Goal: Information Seeking & Learning: Learn about a topic

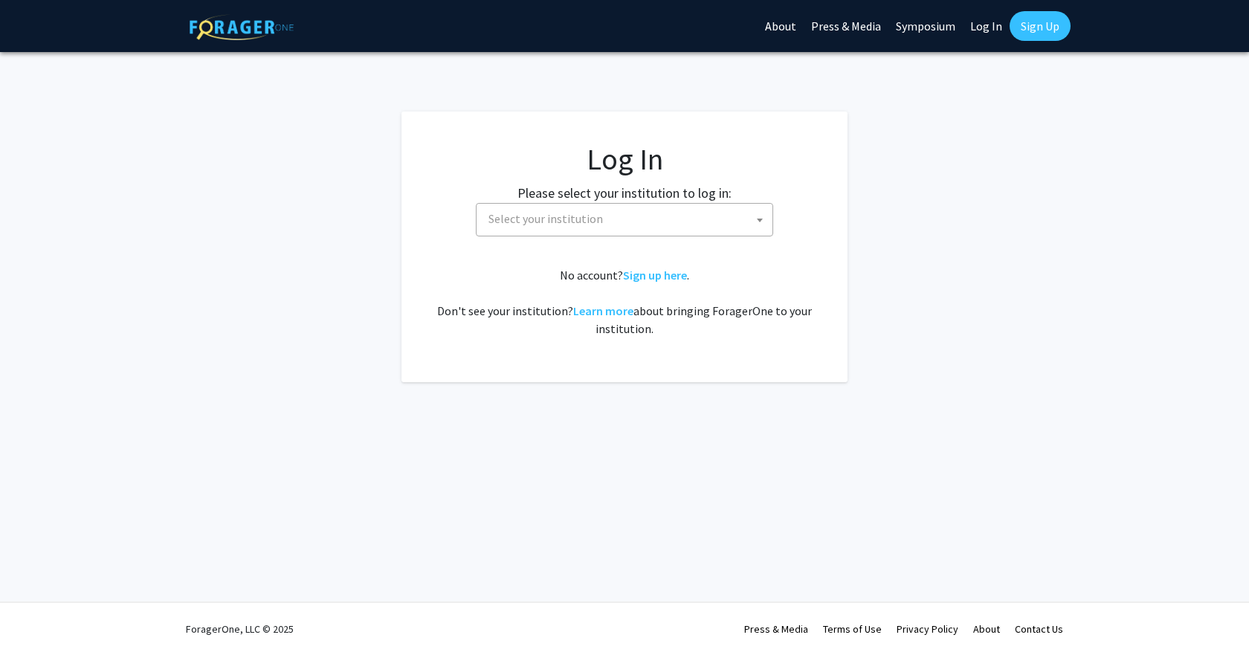
click at [637, 208] on span "Select your institution" at bounding box center [628, 219] width 290 height 30
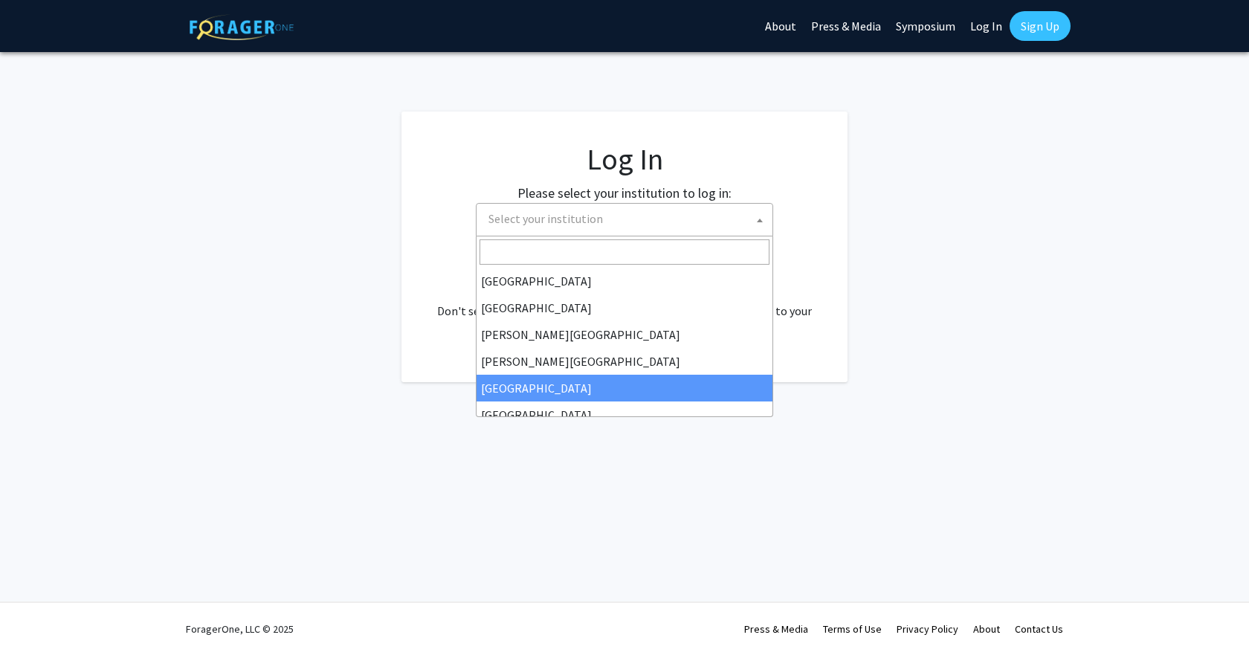
select select "6"
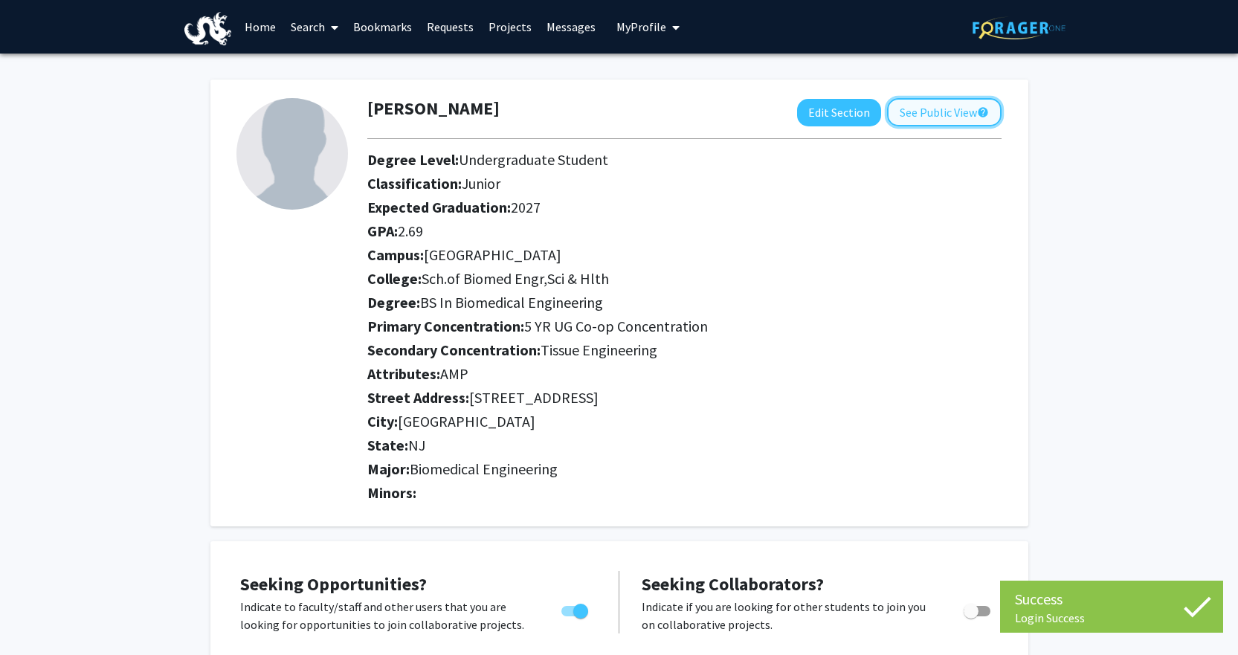
click at [951, 114] on button "See Public View help" at bounding box center [944, 112] width 115 height 28
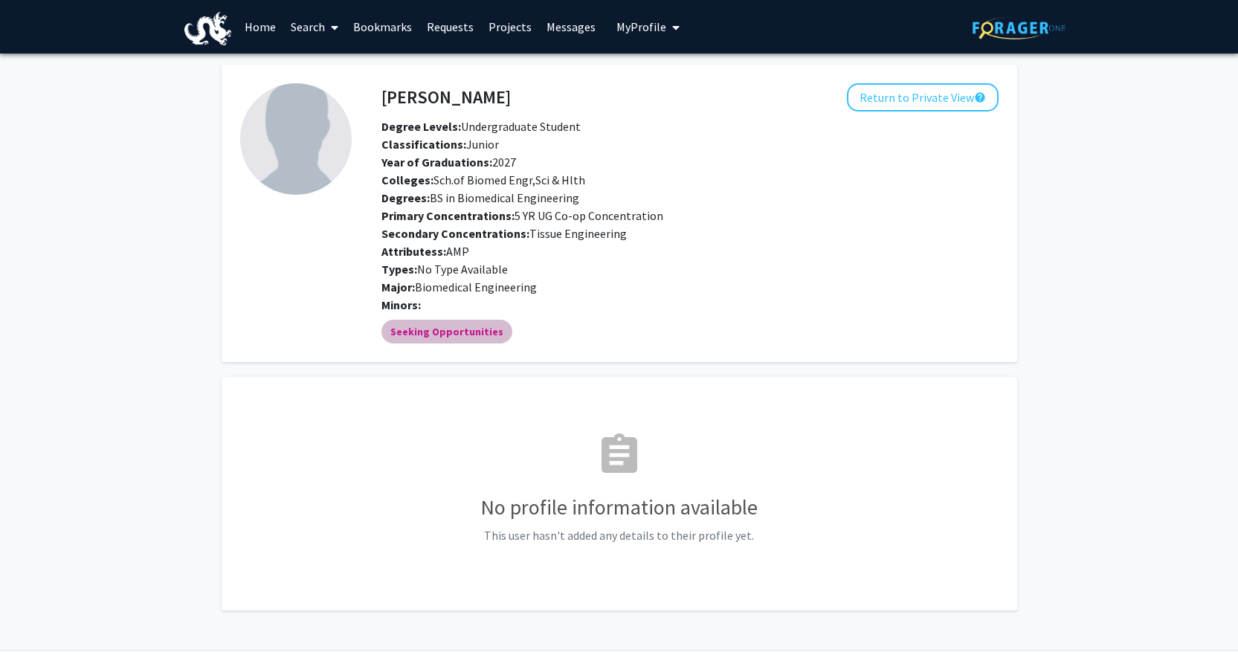
click at [433, 337] on mat-chip "Seeking Opportunities" at bounding box center [446, 332] width 131 height 24
click at [436, 24] on link "Requests" at bounding box center [450, 27] width 62 height 52
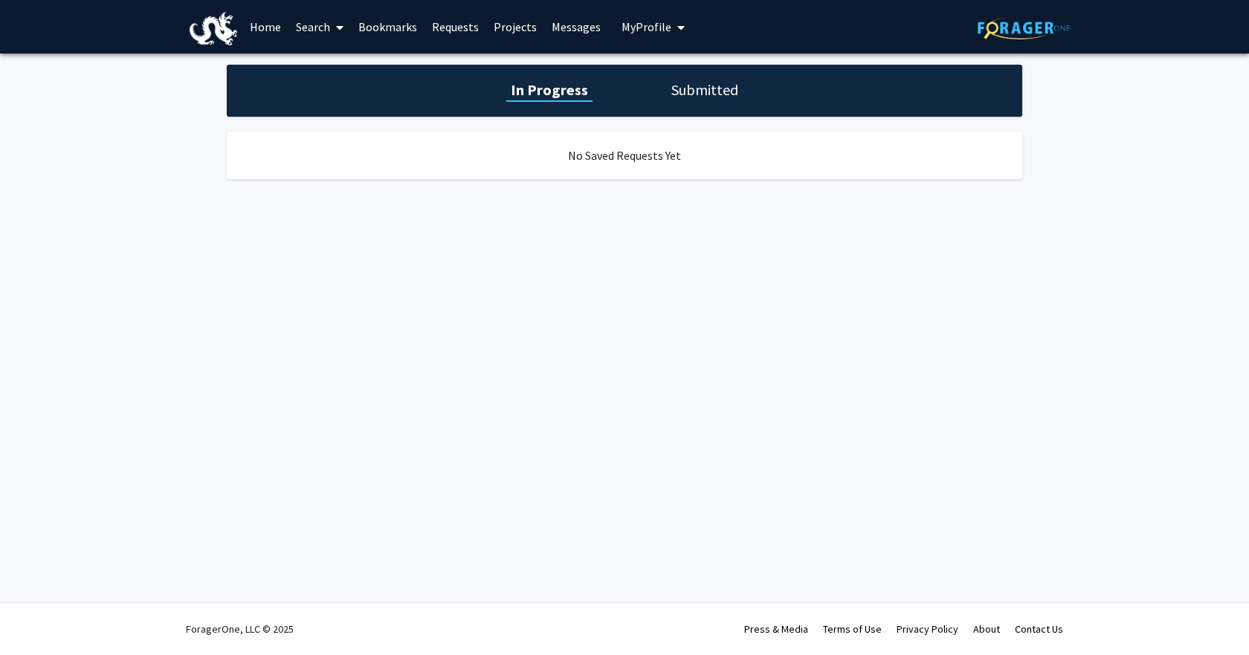
click at [691, 68] on div "In Progress Submitted" at bounding box center [625, 91] width 796 height 52
click at [701, 94] on h1 "Submitted" at bounding box center [705, 90] width 76 height 21
click at [270, 27] on link "Home" at bounding box center [265, 27] width 46 height 52
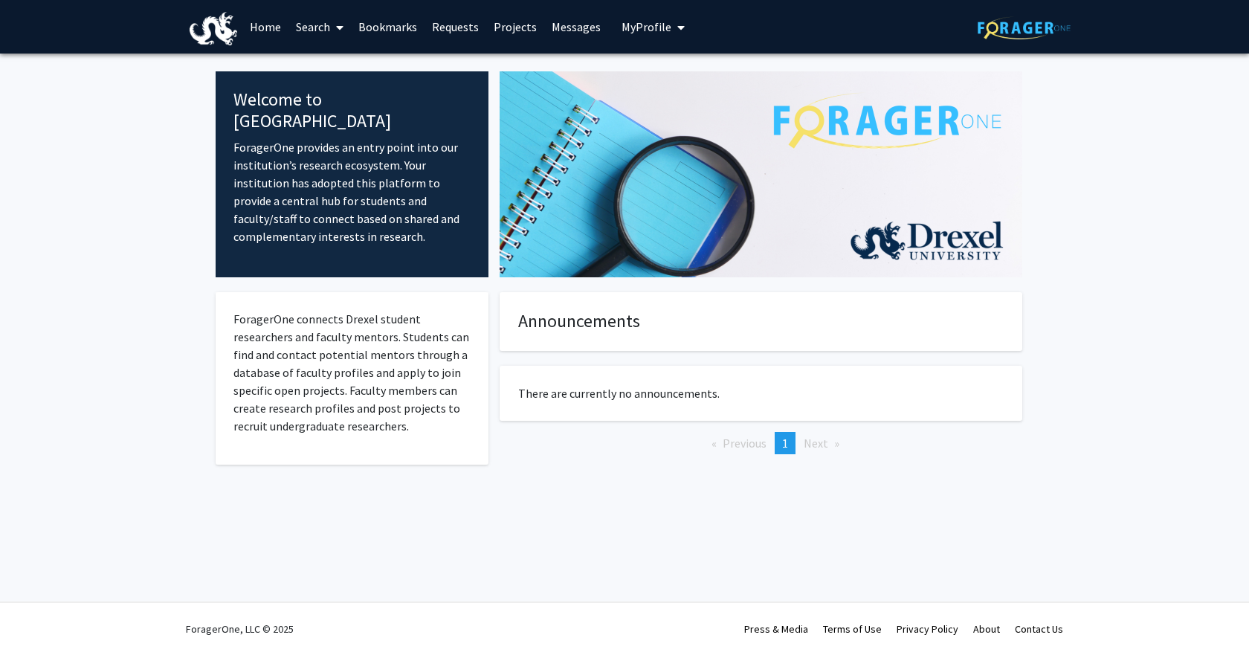
click at [315, 27] on link "Search" at bounding box center [319, 27] width 62 height 52
click at [369, 100] on span "Students" at bounding box center [333, 98] width 91 height 30
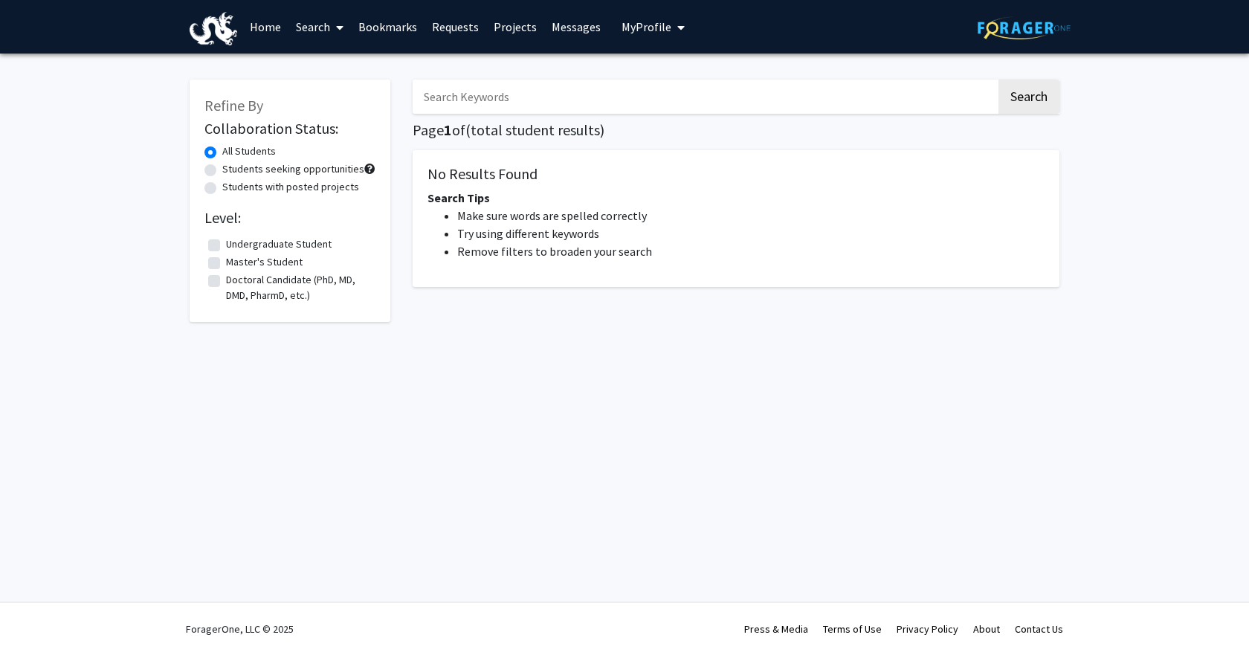
click at [313, 252] on label "Undergraduate Student" at bounding box center [279, 244] width 106 height 16
click at [236, 246] on input "Undergraduate Student" at bounding box center [231, 241] width 10 height 10
checkbox input "true"
click at [325, 16] on link "Search" at bounding box center [319, 27] width 62 height 52
click at [346, 71] on span "Faculty/Staff" at bounding box center [342, 69] width 109 height 30
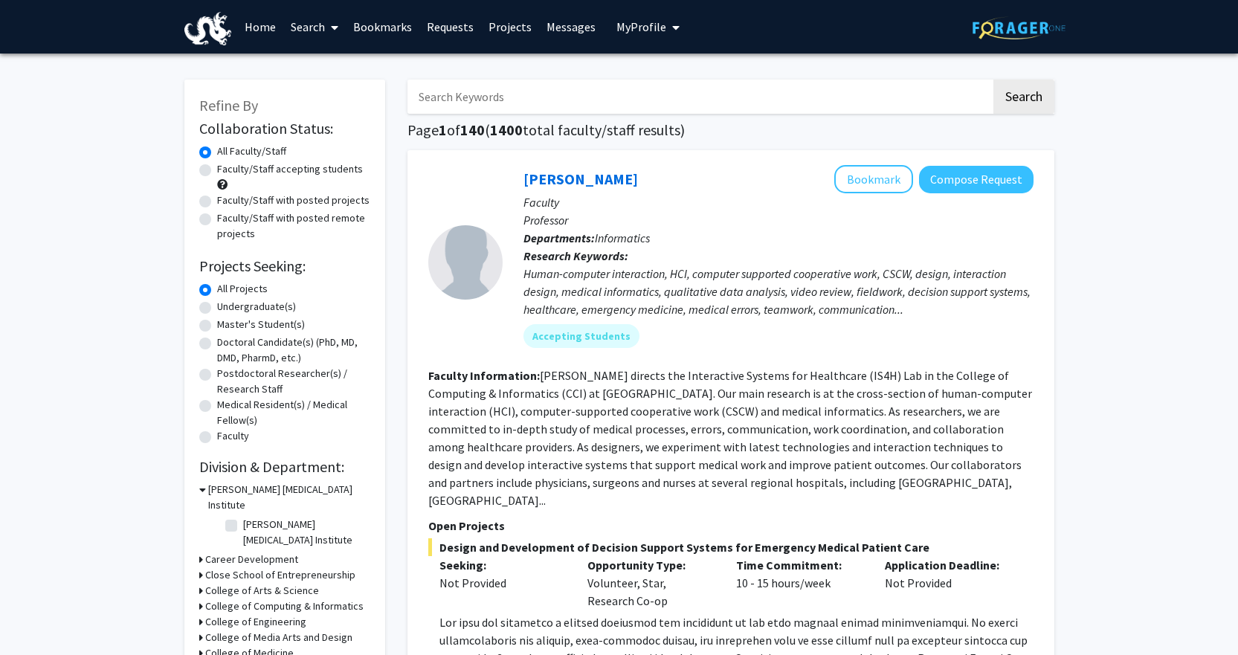
click at [262, 315] on label "Undergraduate(s)" at bounding box center [256, 307] width 79 height 16
click at [227, 309] on input "Undergraduate(s)" at bounding box center [222, 304] width 10 height 10
radio input "true"
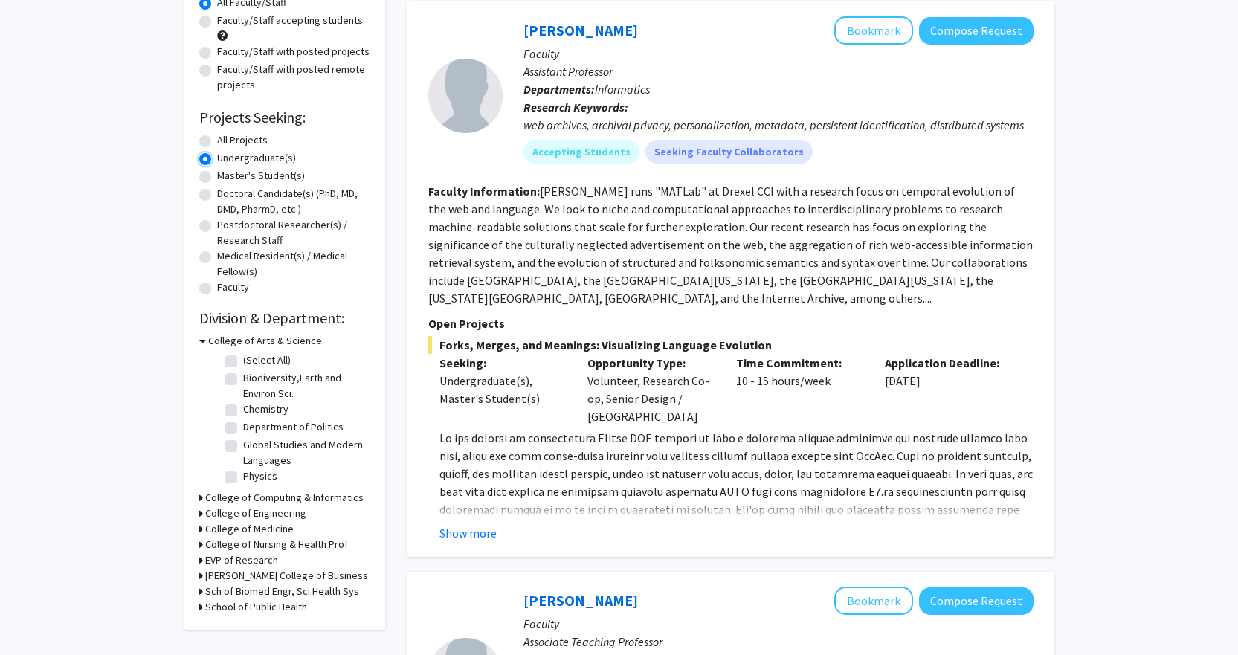
scroll to position [223, 0]
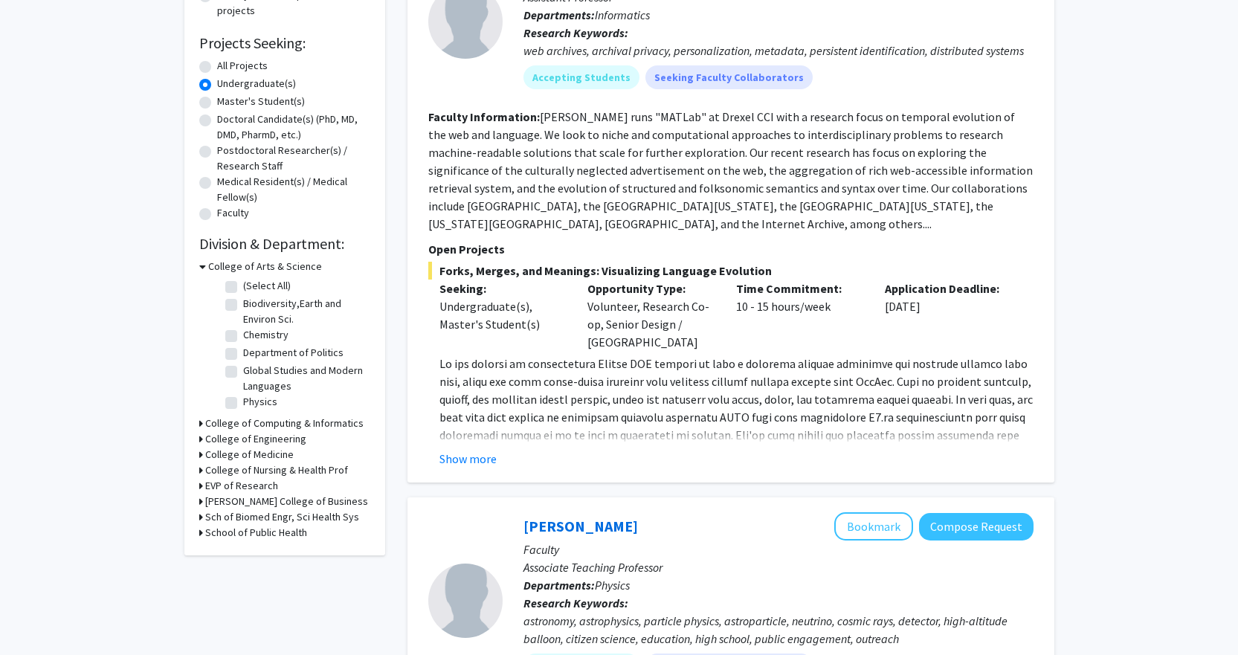
click at [268, 327] on label "Biodiversity,Earth and Environ Sci." at bounding box center [304, 311] width 123 height 31
click at [253, 306] on input "Biodiversity,Earth and Environ Sci." at bounding box center [248, 301] width 10 height 10
checkbox input "true"
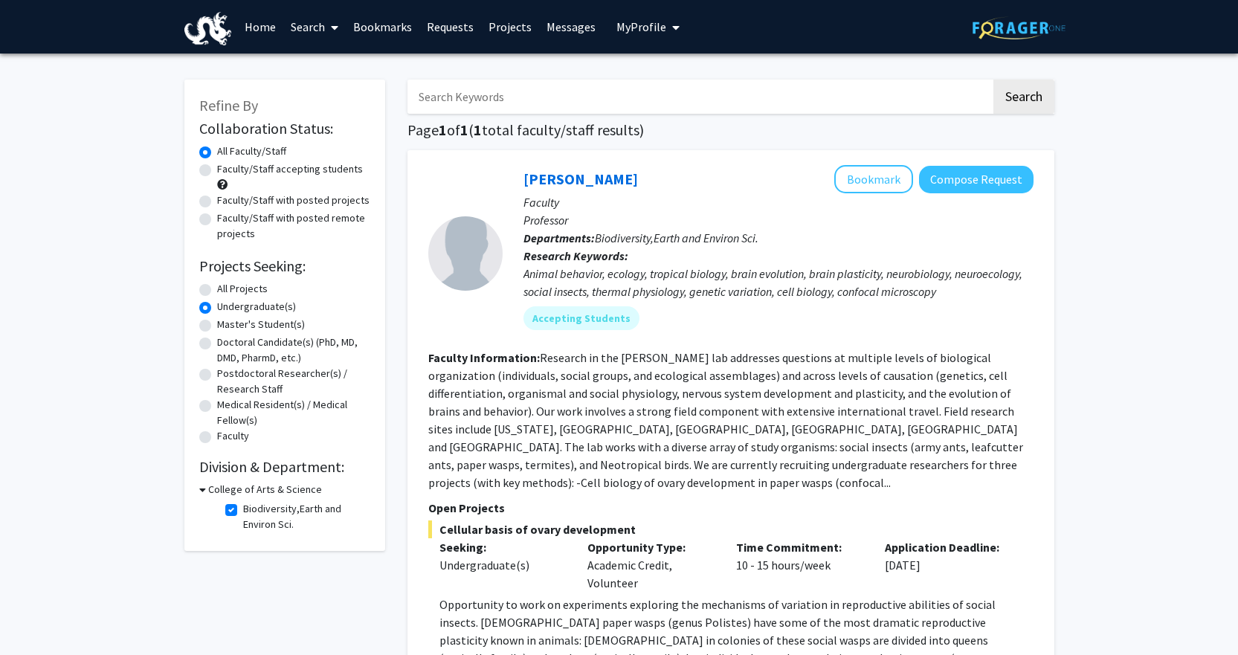
click at [298, 532] on label "Biodiversity,Earth and Environ Sci." at bounding box center [304, 516] width 123 height 31
click at [253, 511] on input "Biodiversity,Earth and Environ Sci." at bounding box center [248, 506] width 10 height 10
checkbox input "false"
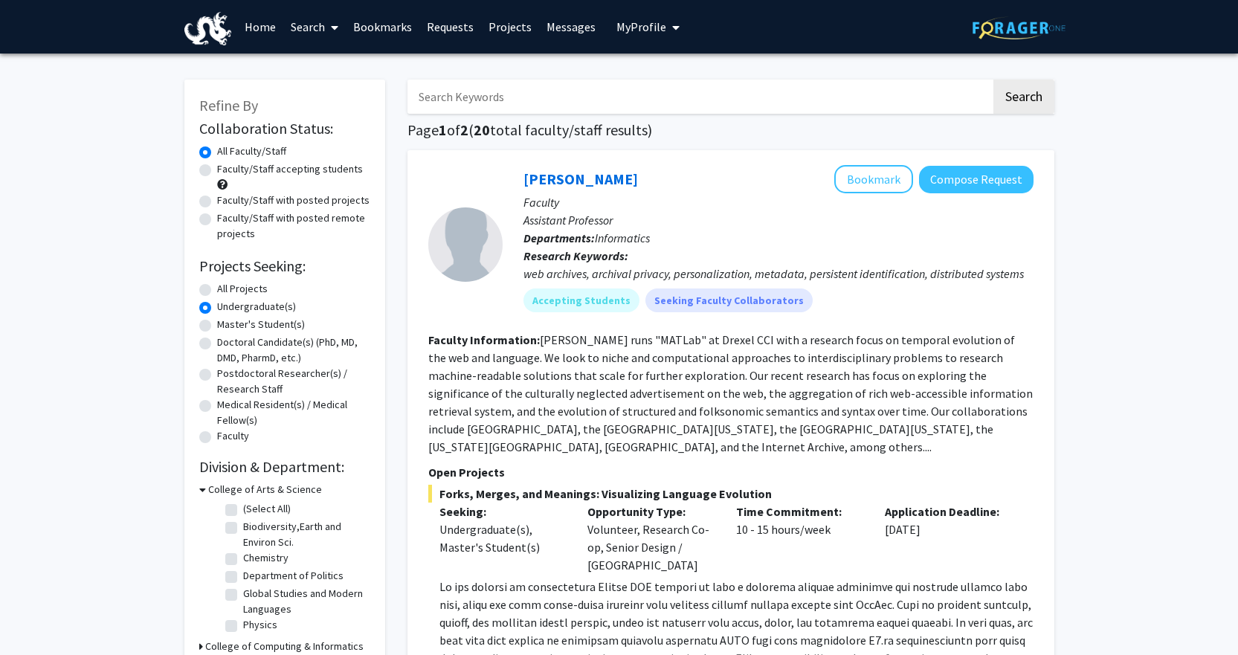
scroll to position [149, 0]
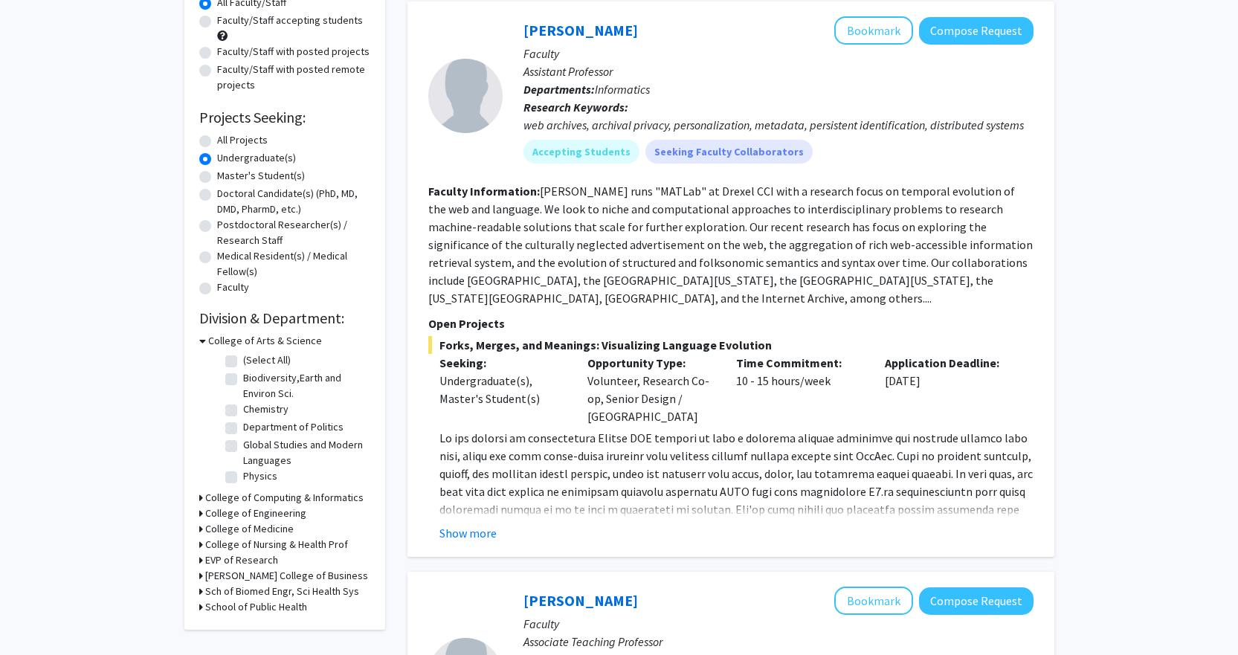
click at [196, 349] on div "Refine By Collaboration Status: Collaboration Status All Faculty/Staff Collabor…" at bounding box center [284, 280] width 201 height 699
click at [202, 349] on icon at bounding box center [202, 341] width 7 height 16
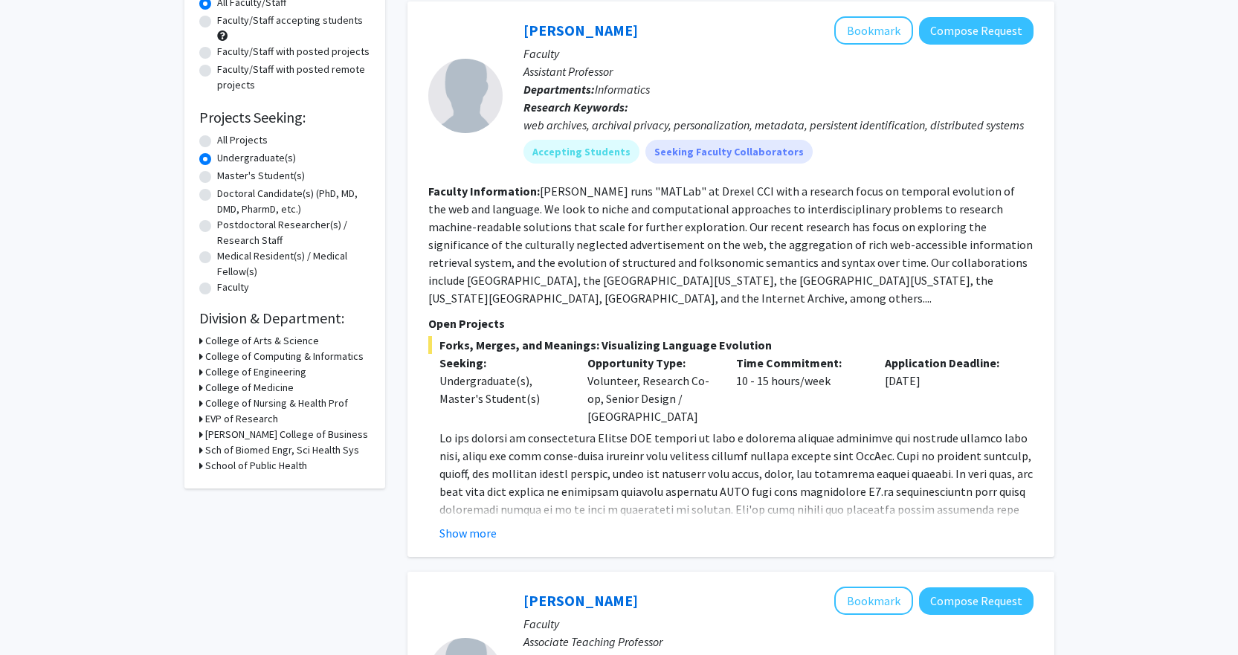
click at [283, 458] on h3 "Sch of Biomed Engr, Sci Health Sys" at bounding box center [282, 450] width 154 height 16
click at [276, 480] on label "School of Biomedical Engineering" at bounding box center [304, 477] width 123 height 31
click at [253, 471] on input "School of Biomedical Engineering" at bounding box center [248, 467] width 10 height 10
checkbox input "true"
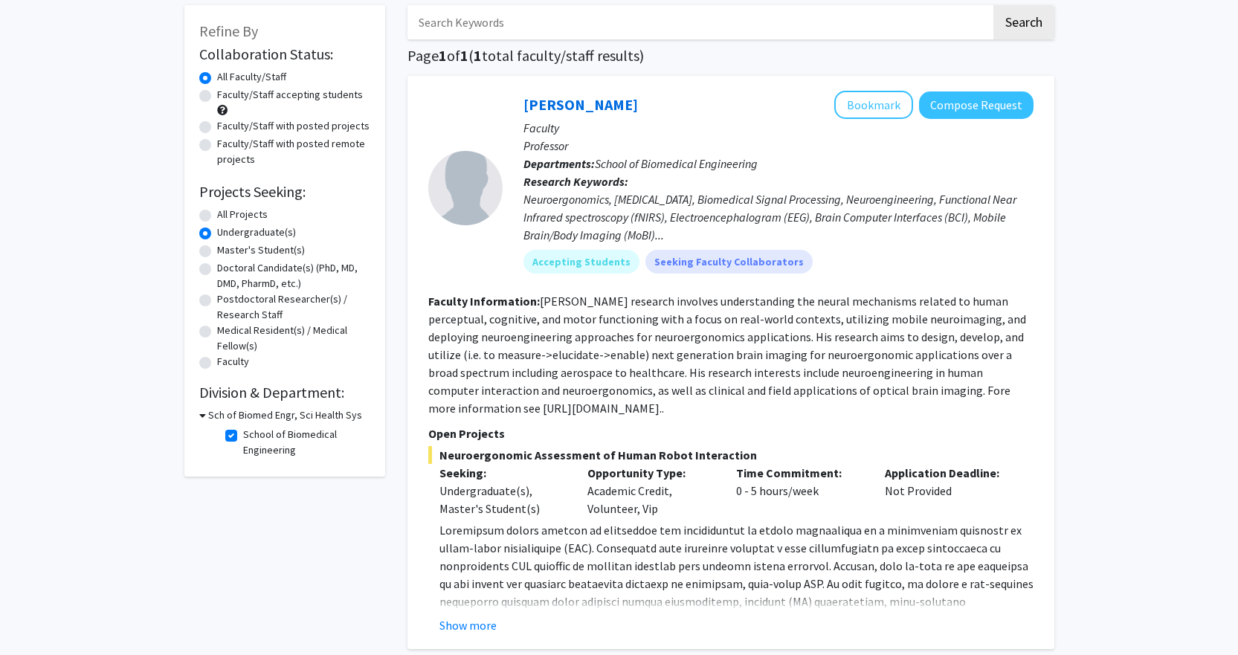
scroll to position [233, 0]
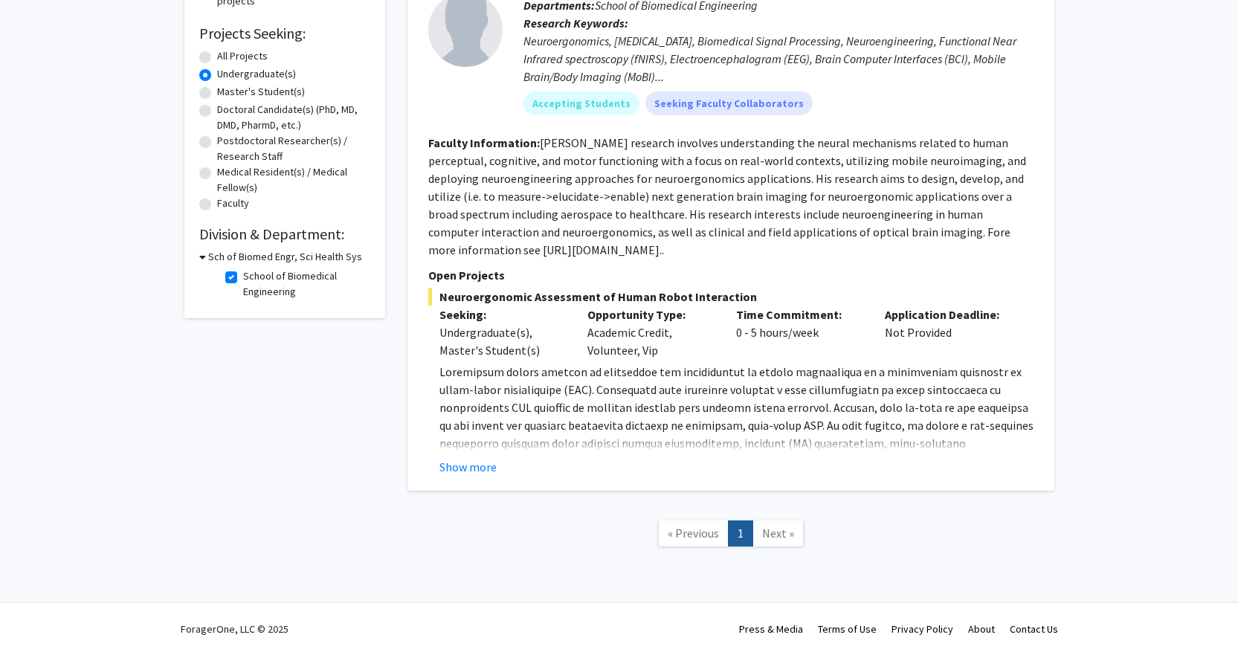
click at [767, 541] on link "Next »" at bounding box center [777, 533] width 51 height 26
click at [778, 541] on link "Next »" at bounding box center [777, 533] width 51 height 26
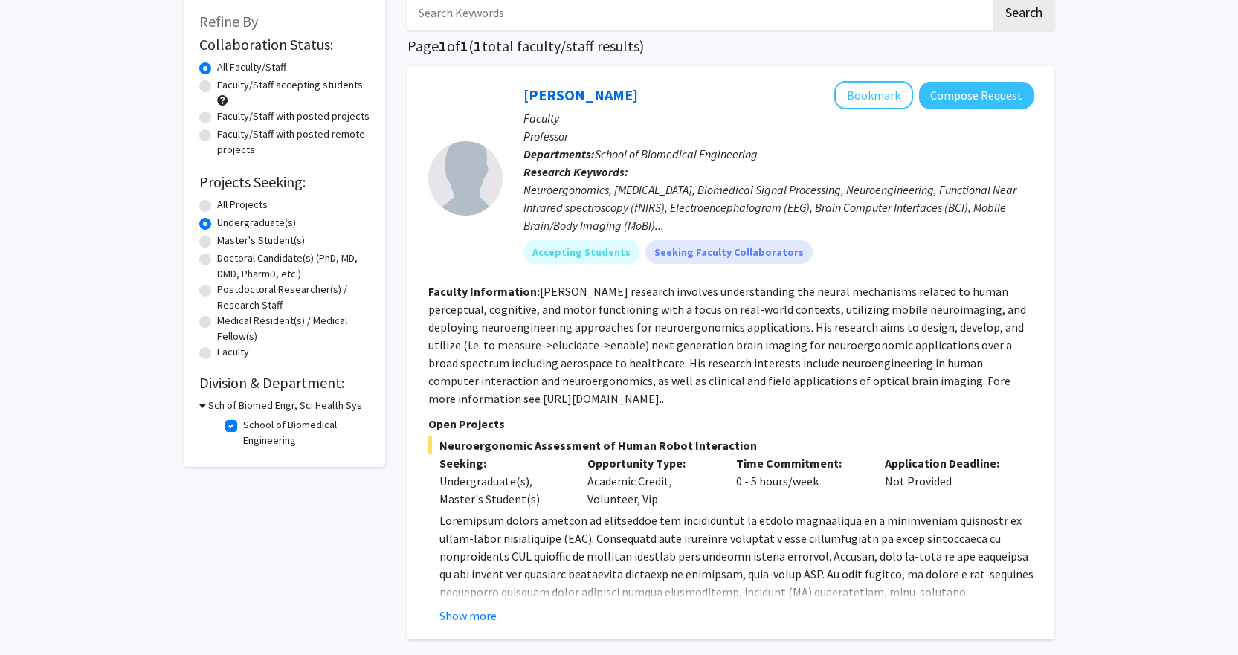
scroll to position [158, 0]
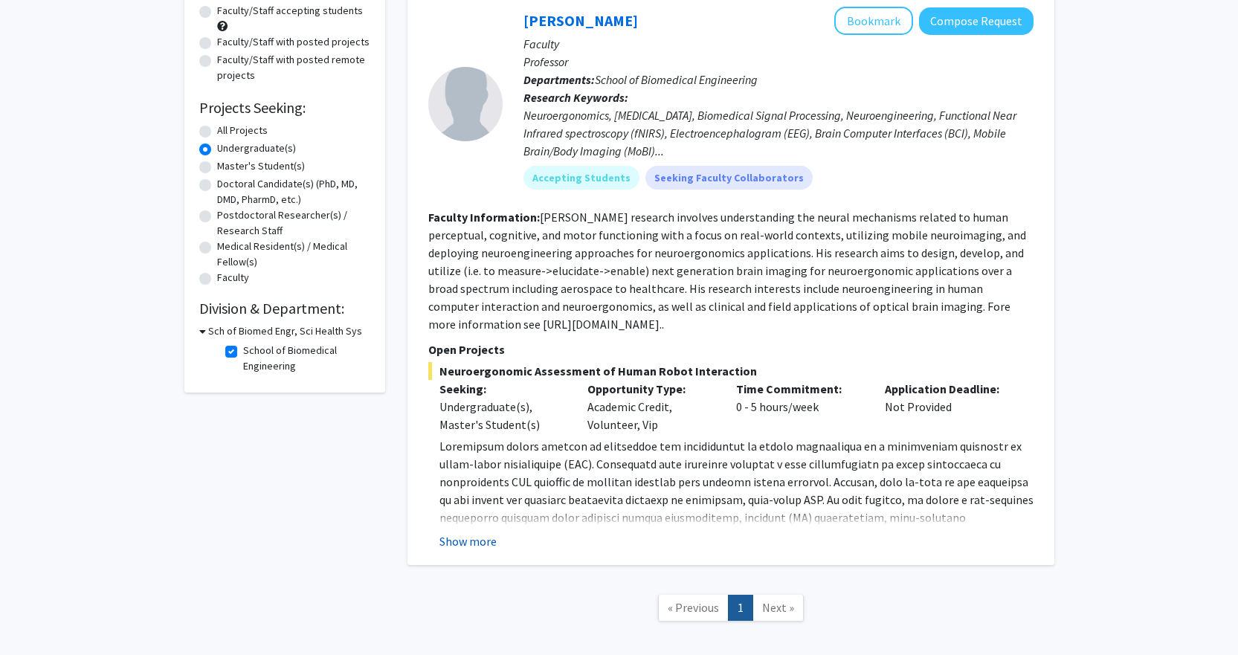
click at [487, 541] on button "Show more" at bounding box center [467, 541] width 57 height 18
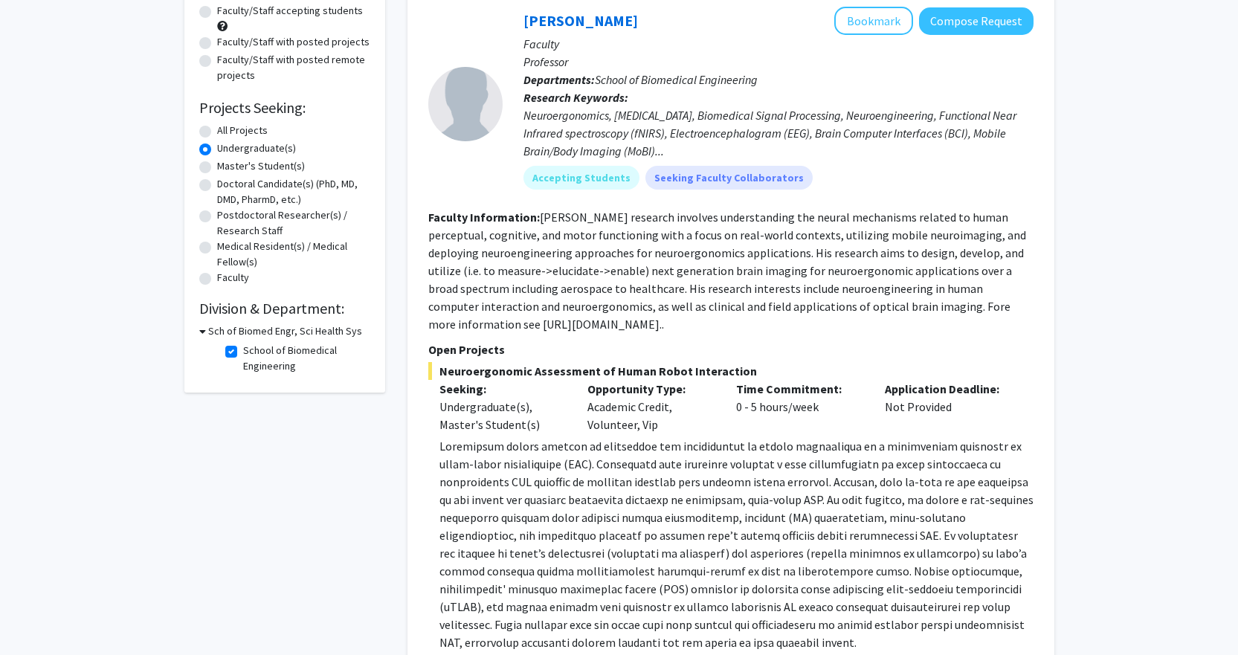
scroll to position [307, 0]
